Goal: Task Accomplishment & Management: Use online tool/utility

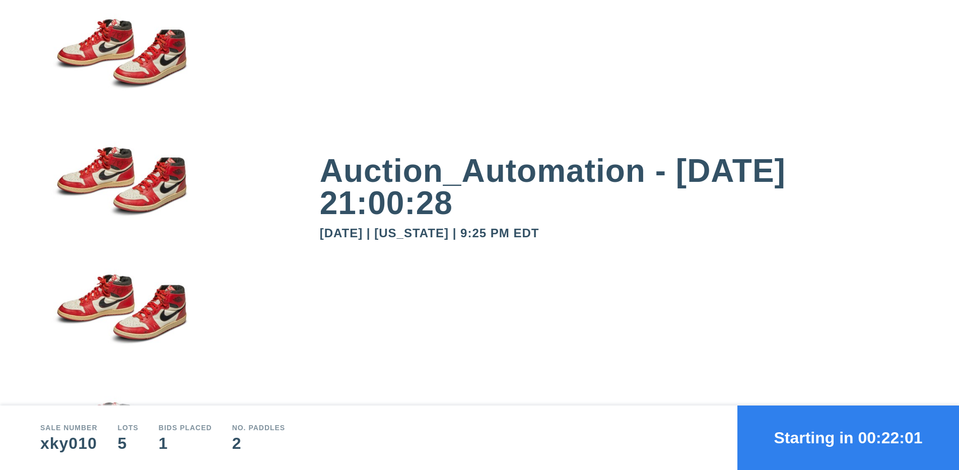
click at [848, 438] on button "Starting in 00:22:01" at bounding box center [848, 437] width 222 height 64
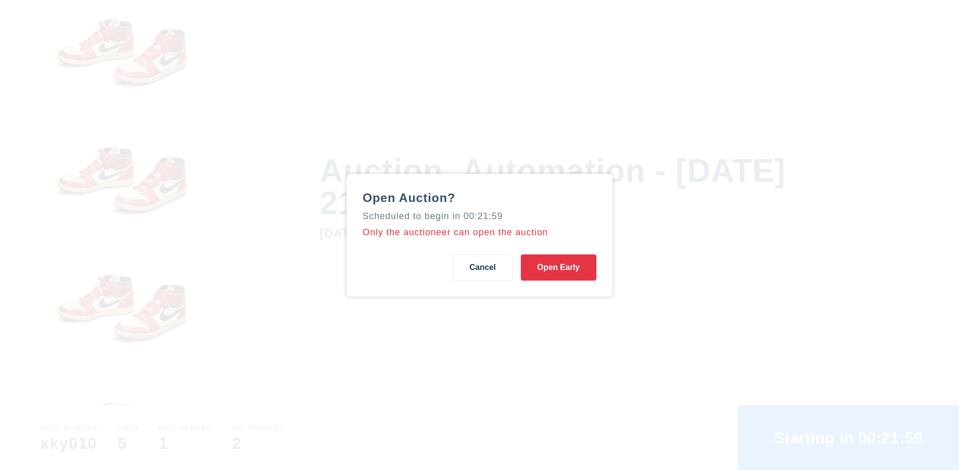
click at [558, 267] on button "Open Early" at bounding box center [559, 267] width 76 height 26
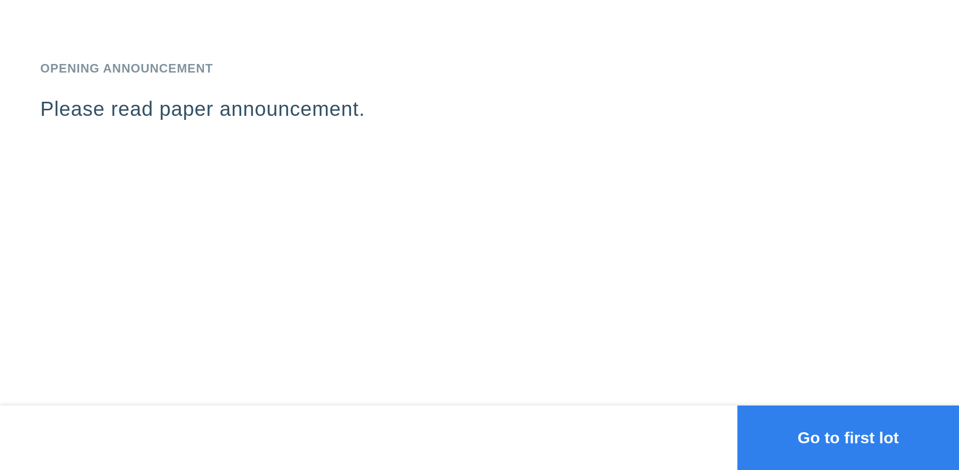
click at [848, 438] on button "Go to first lot" at bounding box center [848, 437] width 222 height 64
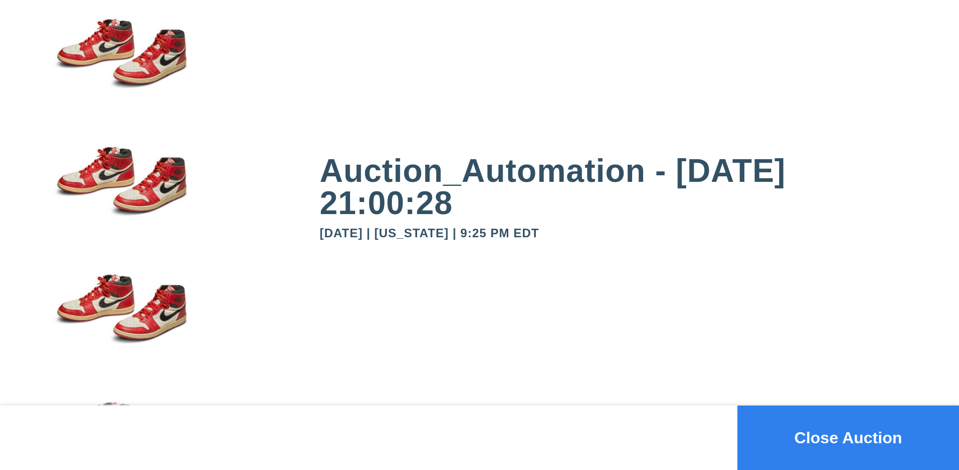
click at [848, 438] on button "Close Auction" at bounding box center [848, 437] width 222 height 64
